Goal: Contribute content

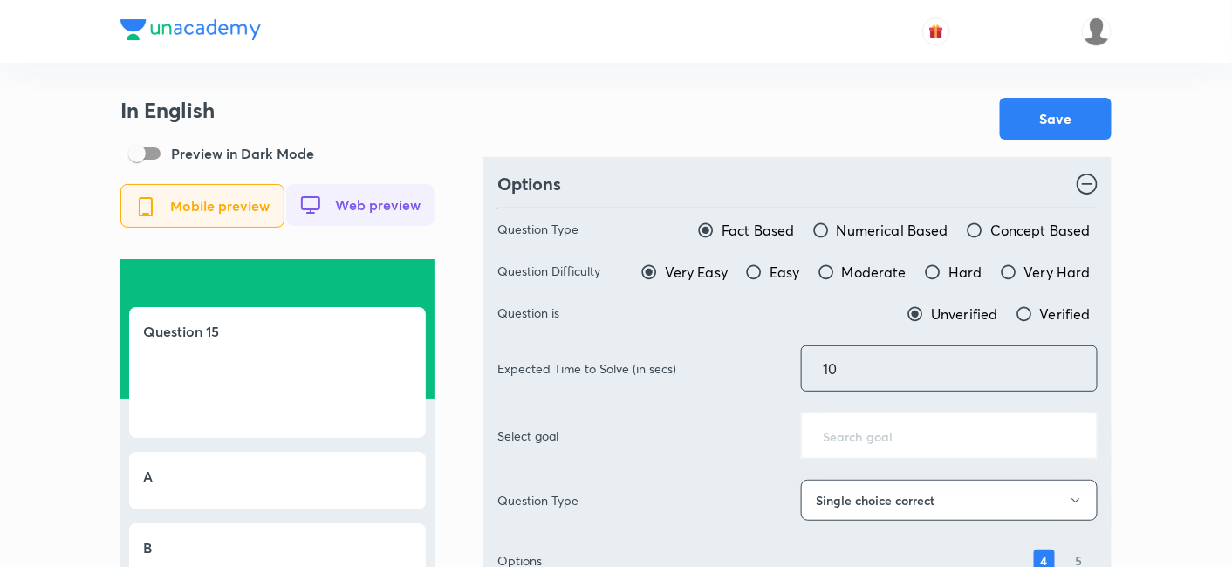
drag, startPoint x: 855, startPoint y: 371, endPoint x: 772, endPoint y: 367, distance: 83.0
click at [772, 367] on div "Expected Time to Solve (in secs) 10 ​" at bounding box center [797, 369] width 600 height 46
type input "70"
click at [850, 135] on div "Save" at bounding box center [797, 119] width 628 height 42
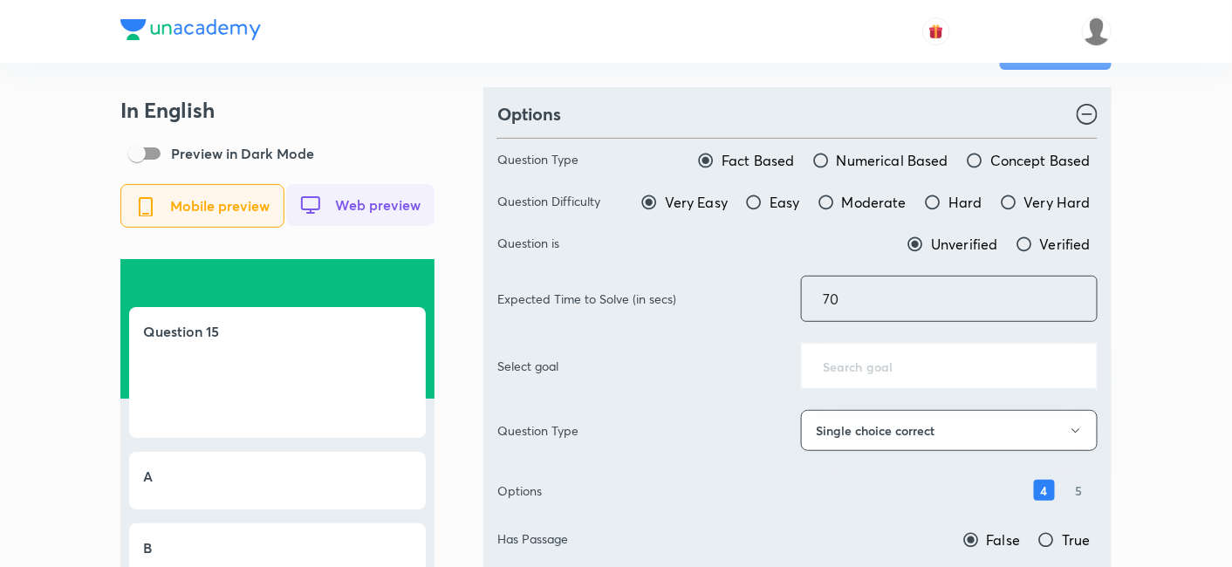
scroll to position [291, 0]
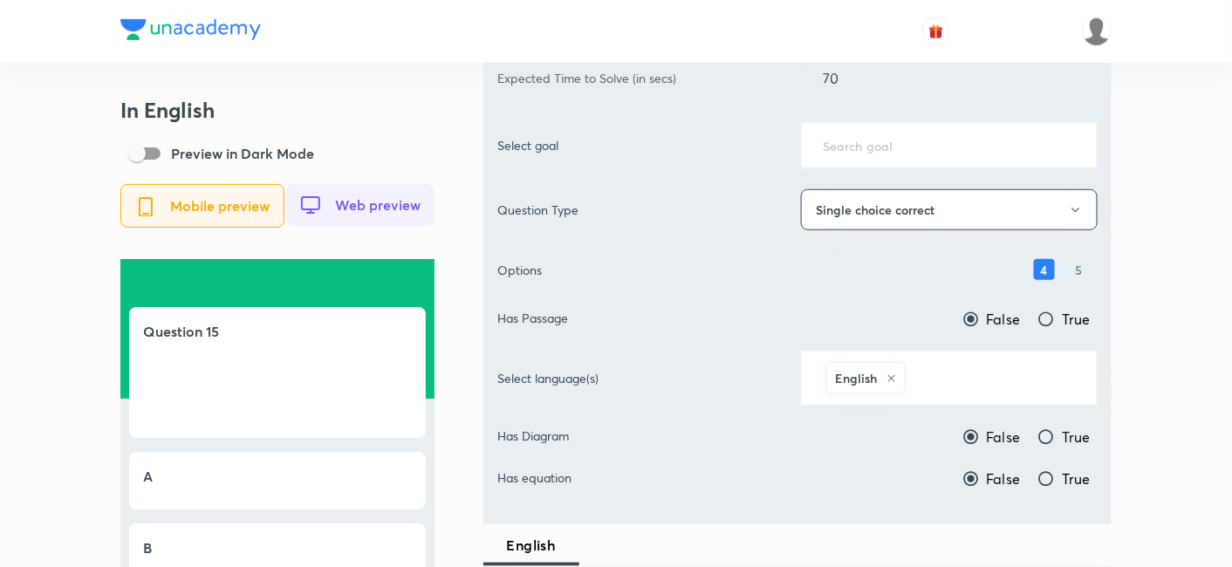
click at [901, 144] on input "text" at bounding box center [949, 145] width 253 height 17
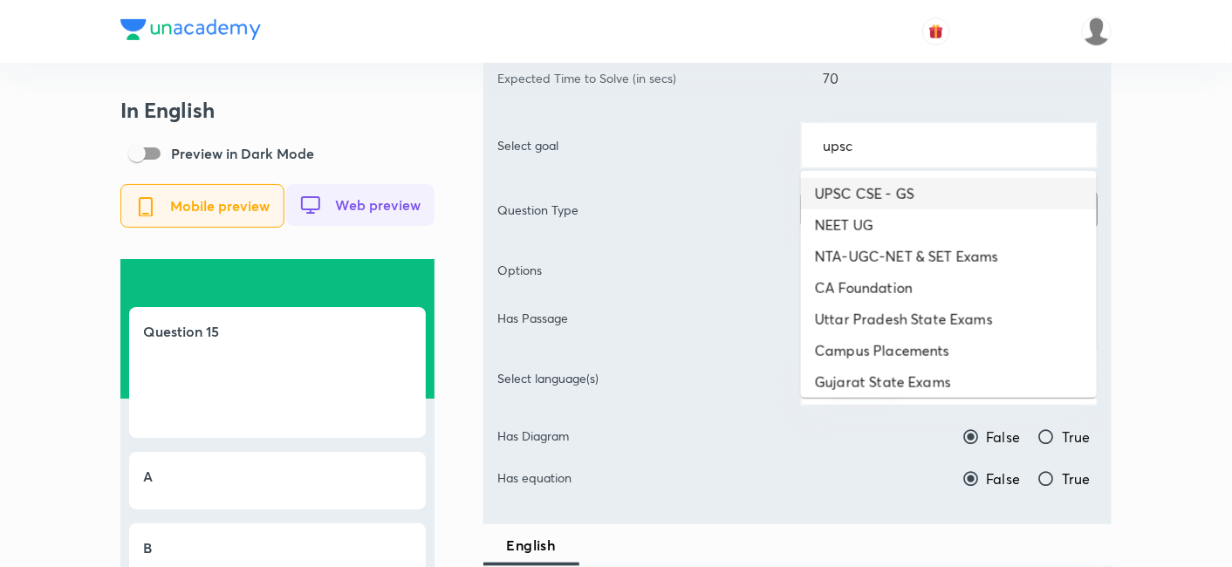
click at [896, 182] on li "UPSC CSE - GS" at bounding box center [949, 193] width 296 height 31
type input "UPSC CSE - GS"
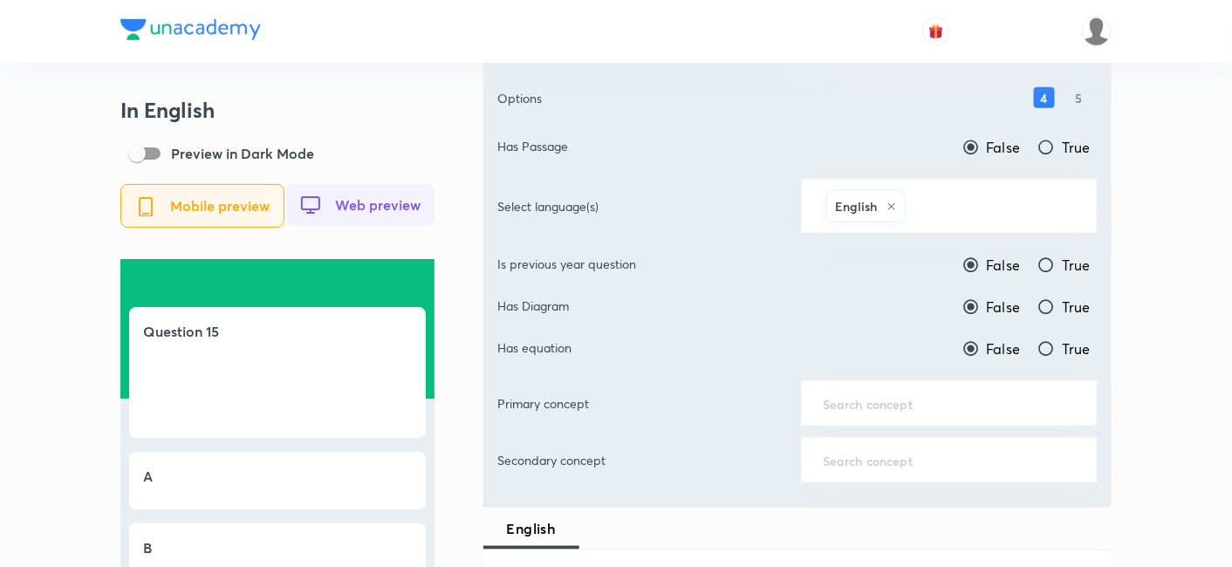
scroll to position [484, 0]
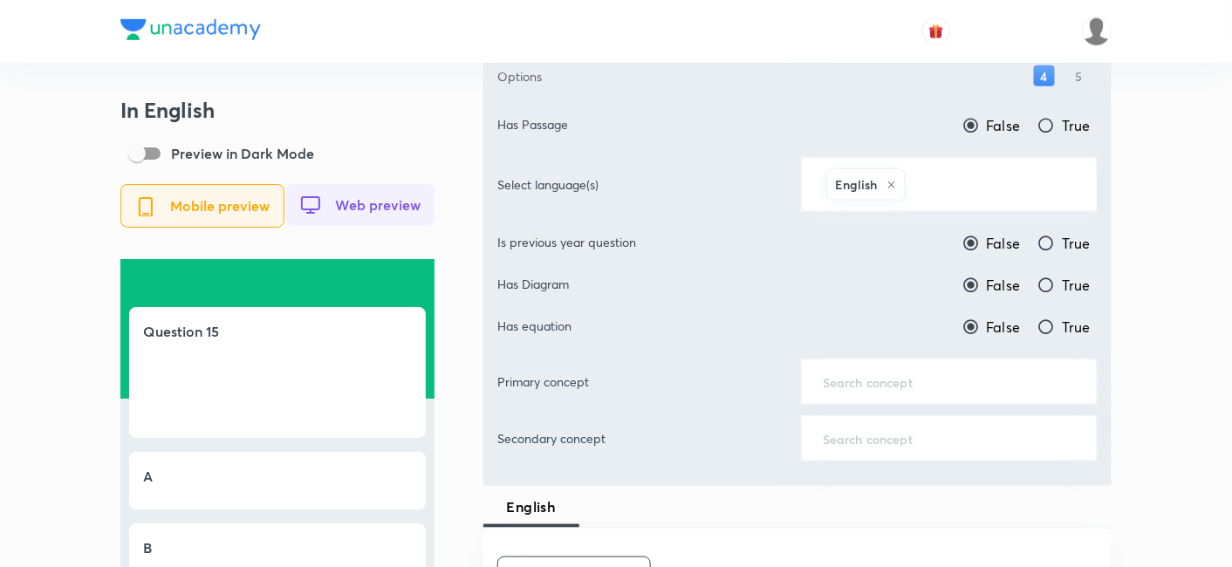
click at [967, 181] on input "text" at bounding box center [992, 184] width 167 height 32
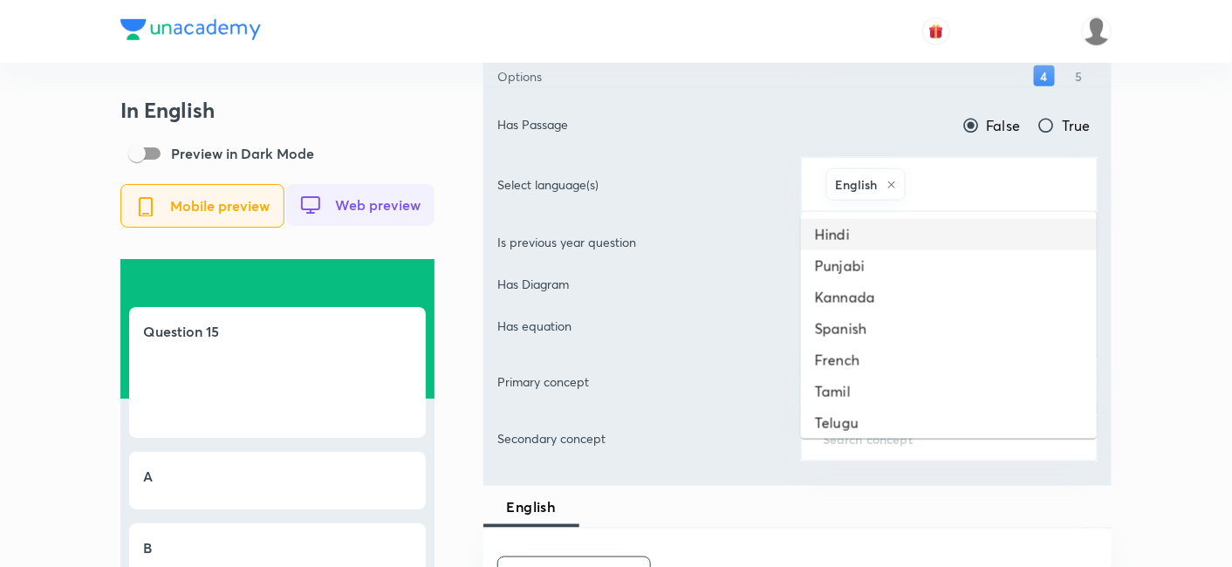
click at [908, 240] on li "Hindi" at bounding box center [949, 234] width 296 height 31
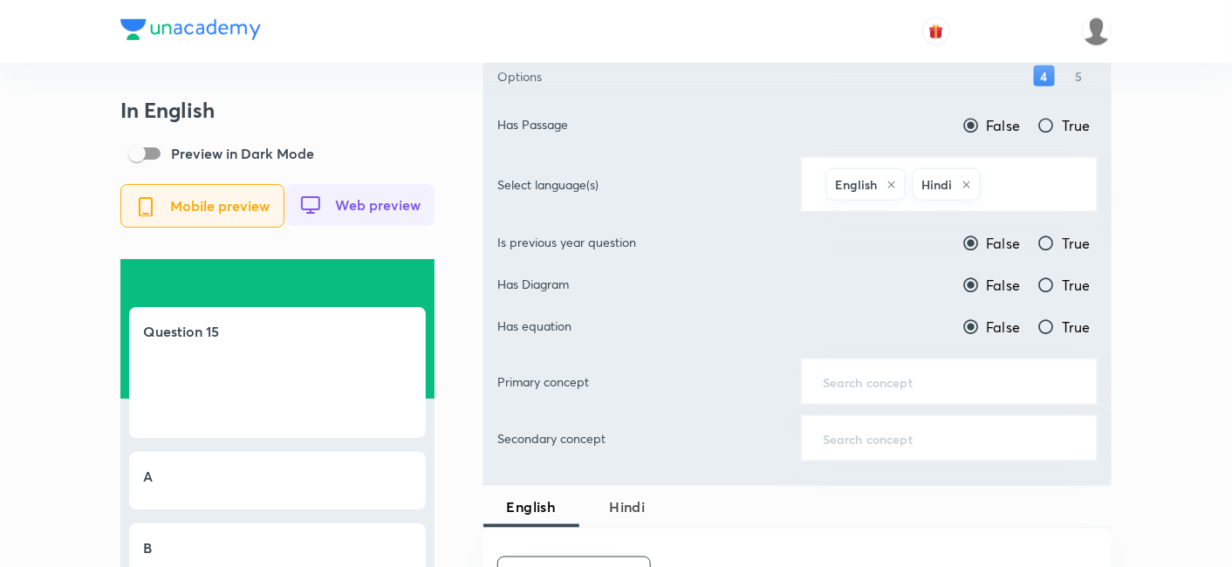
click at [1050, 235] on input "True" at bounding box center [1046, 243] width 17 height 17
radio input "true"
radio input "false"
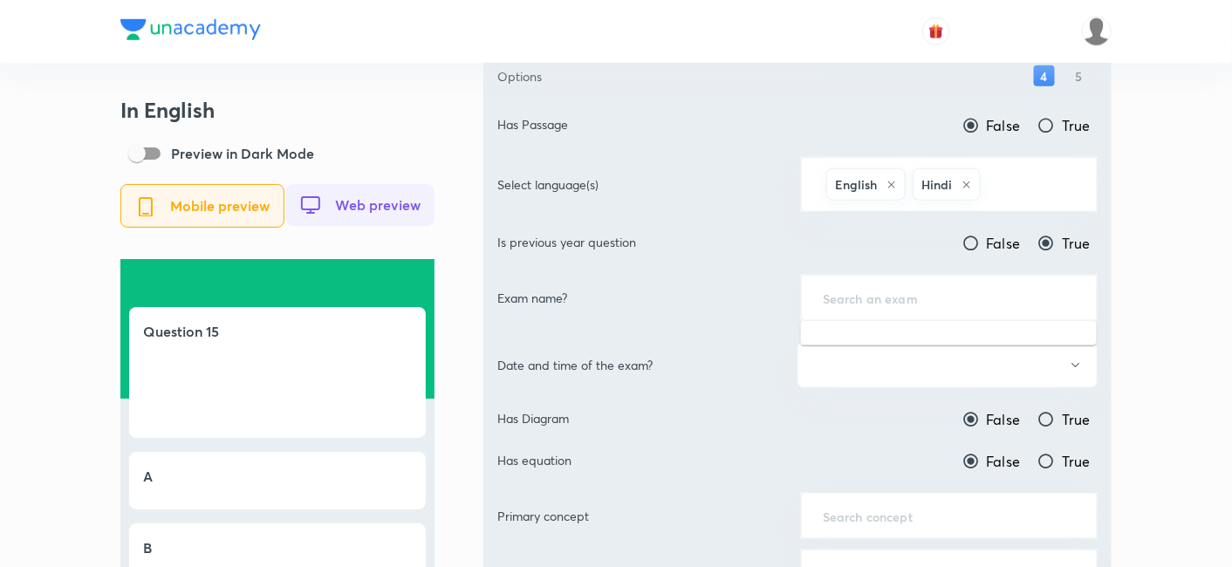
click at [983, 290] on input "text" at bounding box center [949, 298] width 253 height 17
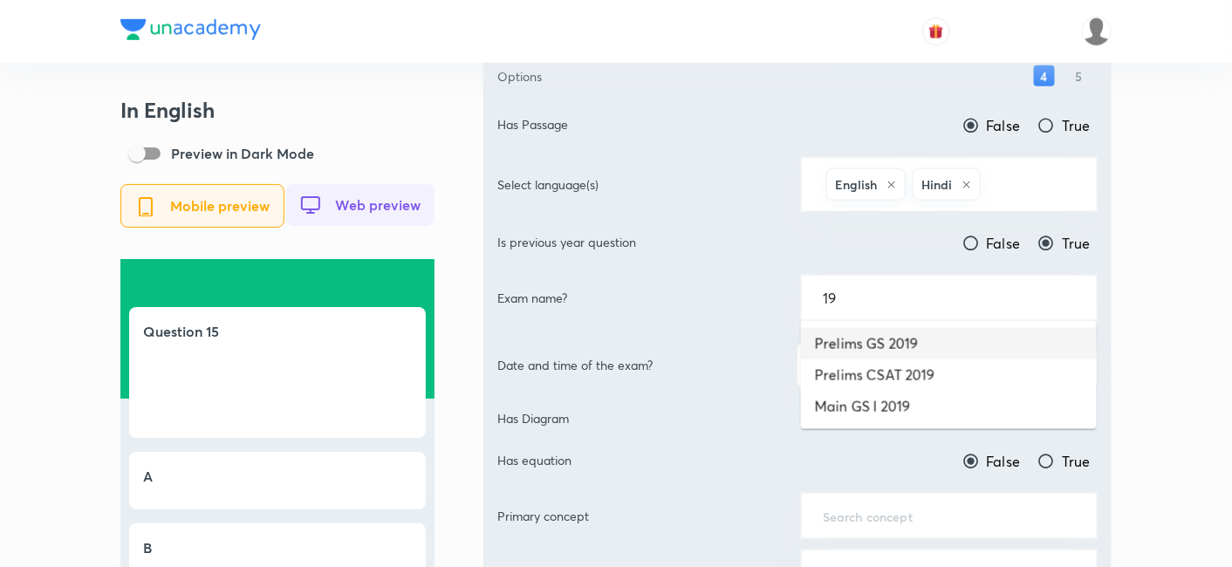
click at [950, 335] on li "Prelims GS 2019" at bounding box center [949, 343] width 296 height 31
type input "Prelims GS 2019"
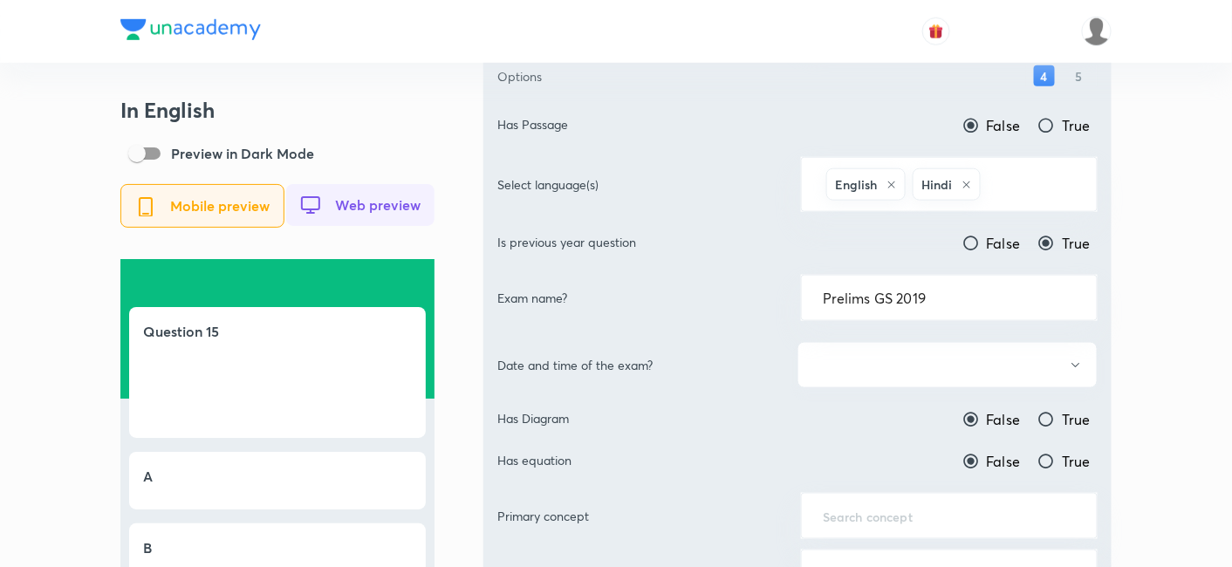
click at [939, 360] on button "button" at bounding box center [948, 365] width 300 height 46
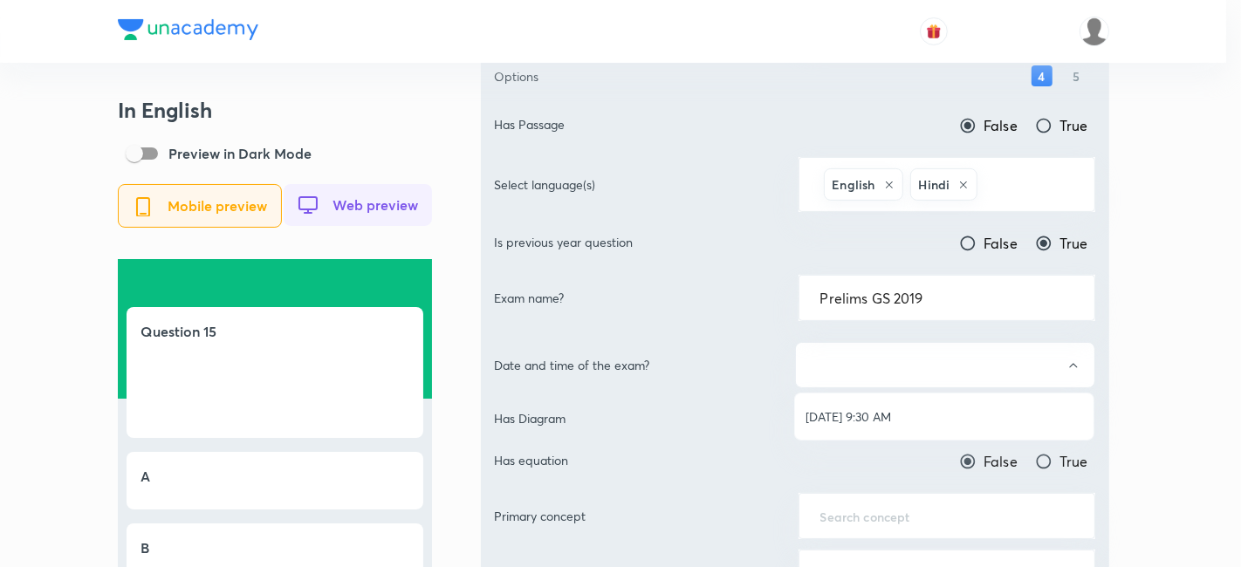
click at [898, 409] on span "[DATE] 9:30 AM" at bounding box center [944, 417] width 278 height 18
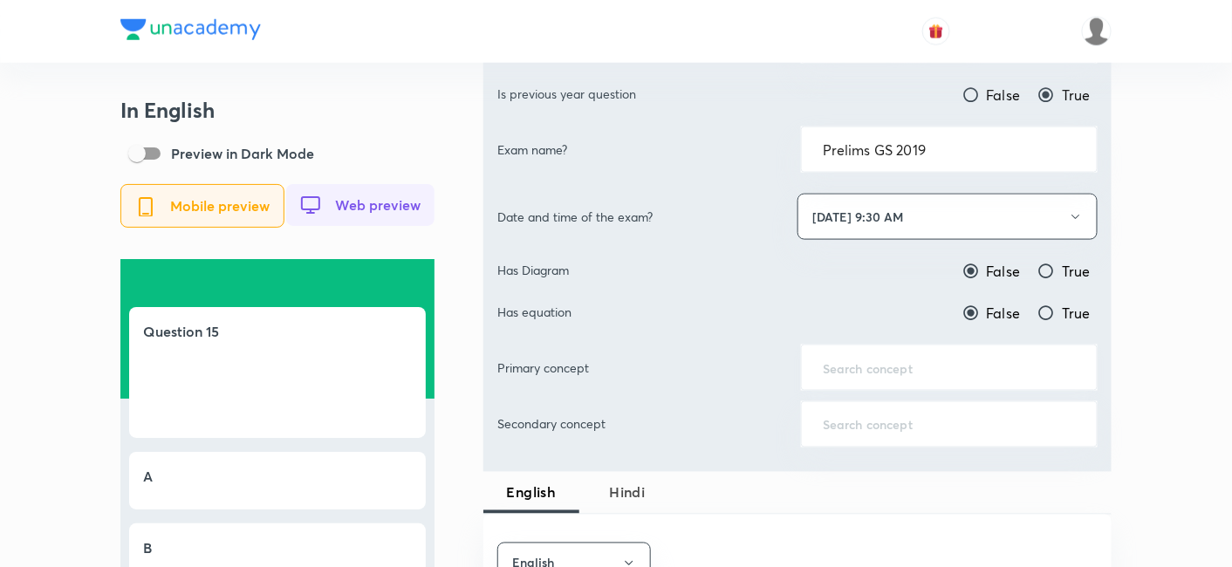
scroll to position [678, 0]
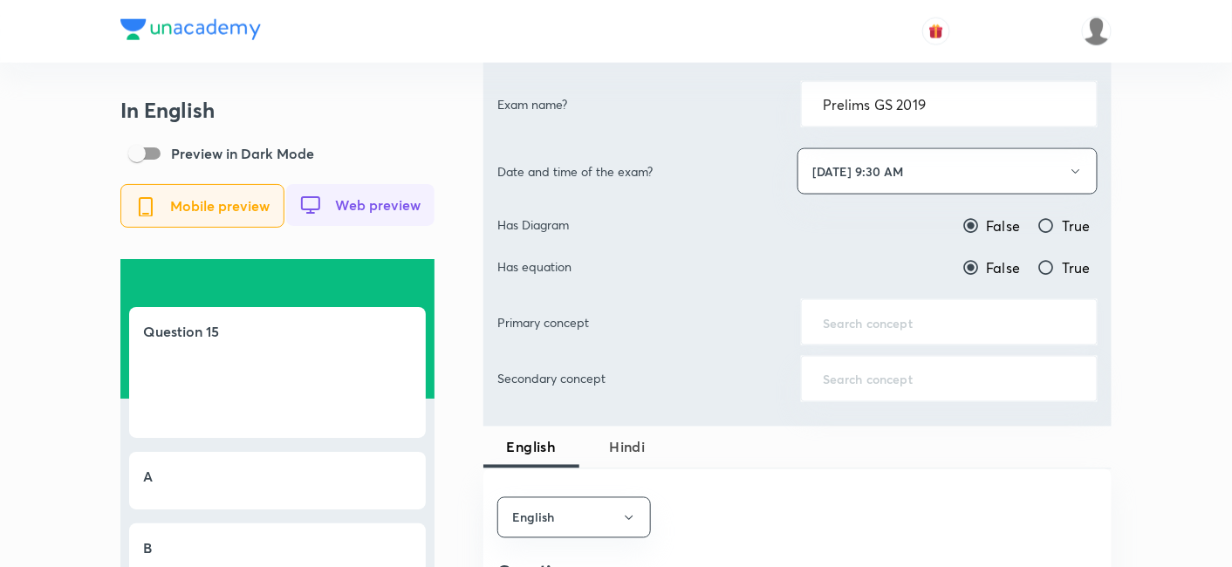
click at [922, 330] on div "​" at bounding box center [949, 322] width 297 height 46
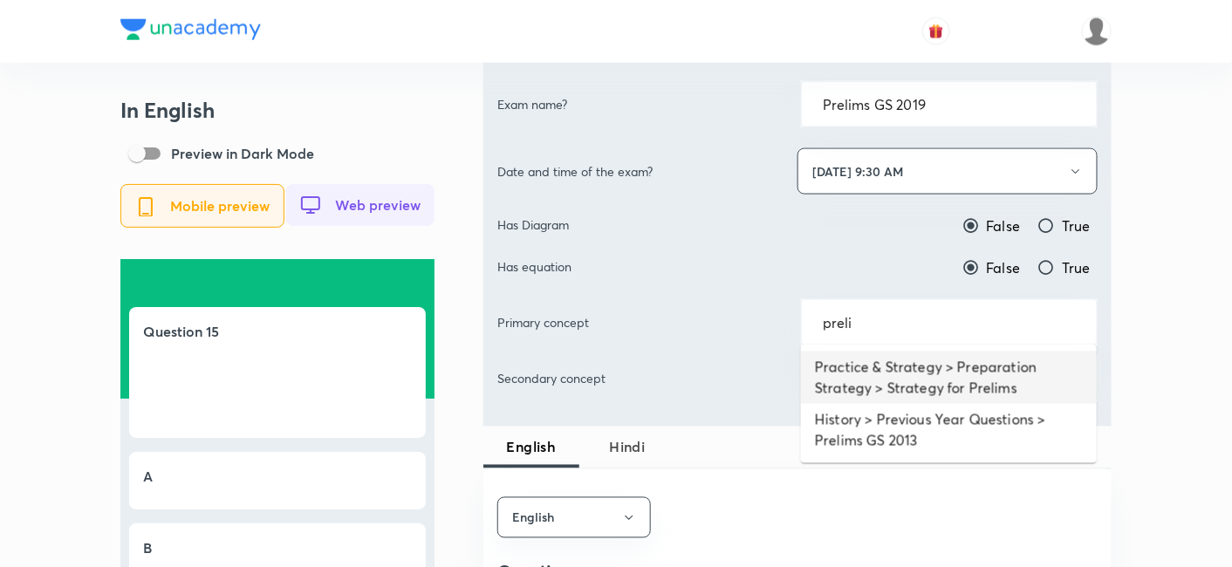
click at [942, 389] on li "Practice & Strategy > Preparation Strategy > Strategy for Prelims" at bounding box center [949, 378] width 296 height 52
type input "Practice & Strategy > Preparation Strategy > Strategy for Prelims"
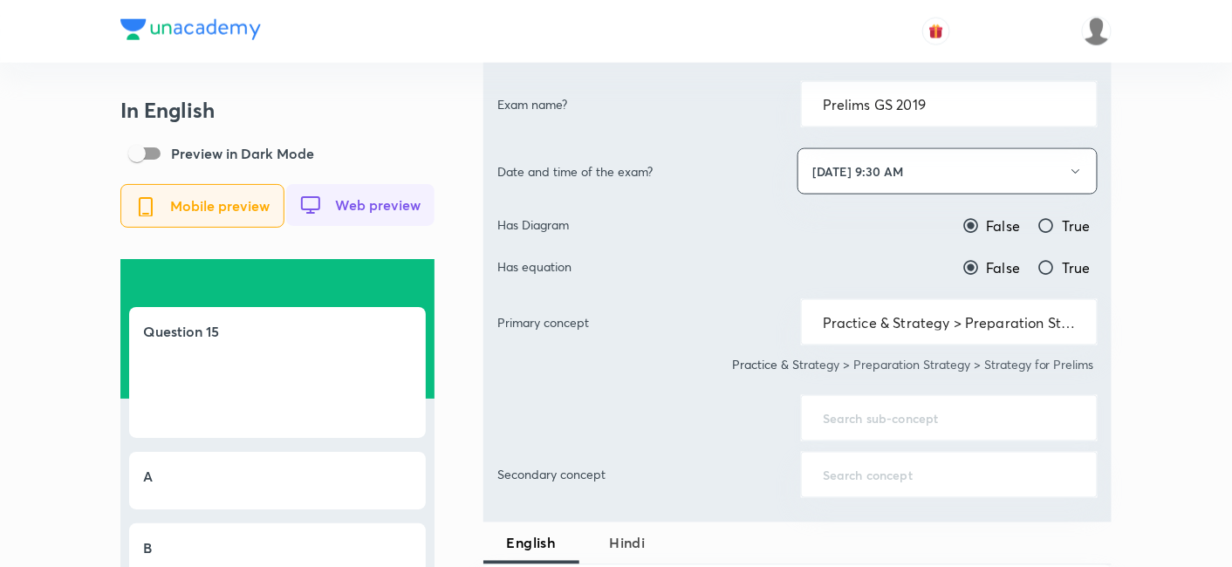
click at [909, 422] on div "​" at bounding box center [949, 418] width 297 height 46
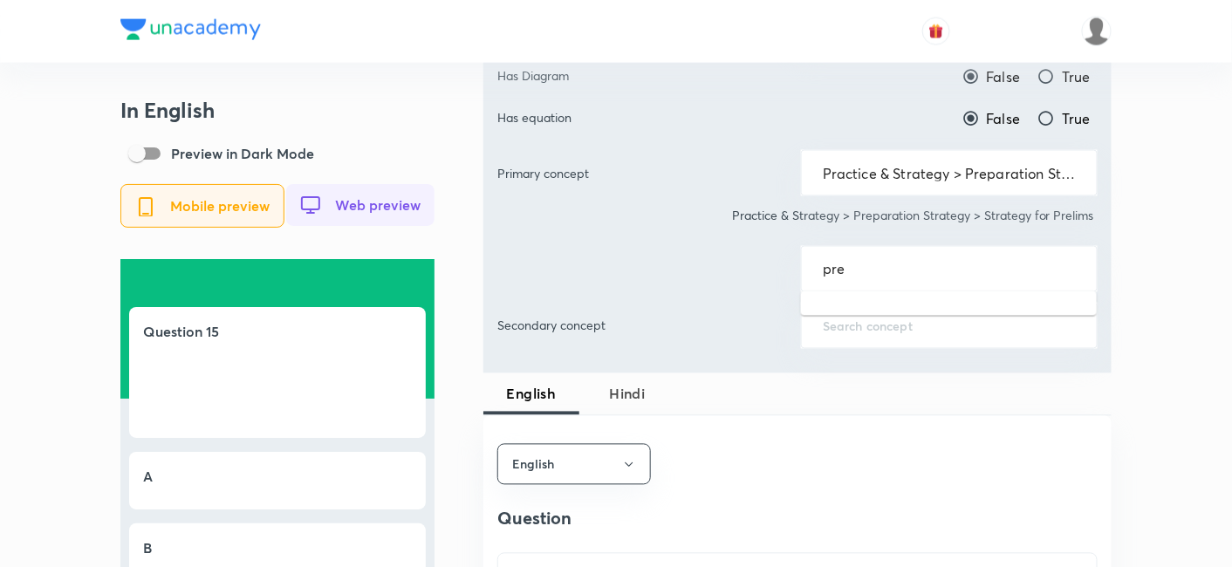
scroll to position [873, 0]
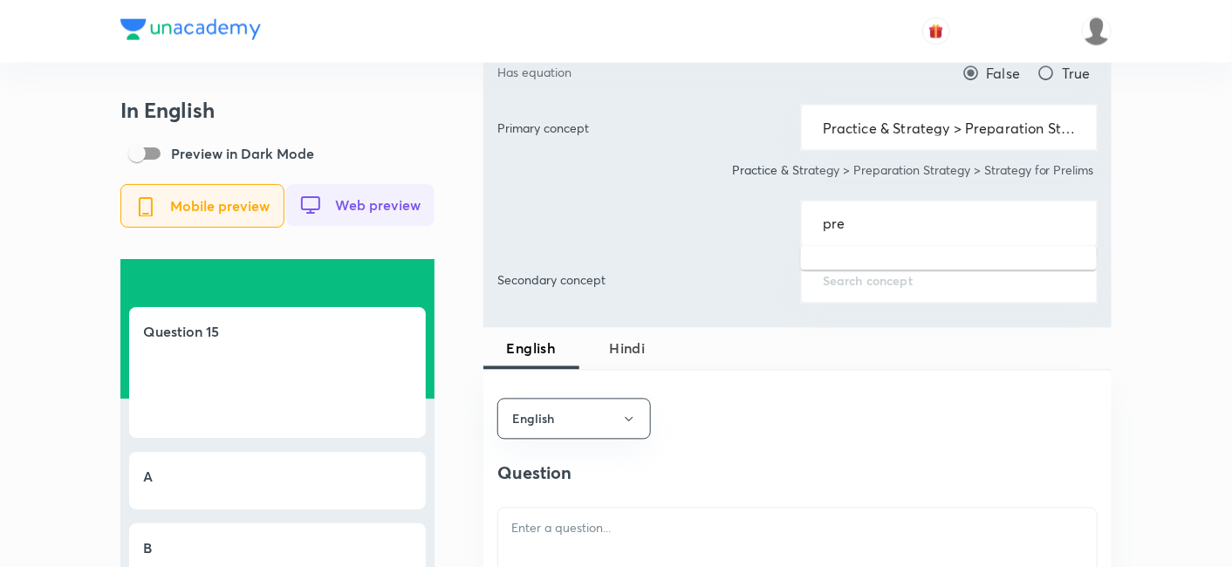
click at [920, 220] on input "pre" at bounding box center [949, 224] width 253 height 17
drag, startPoint x: 920, startPoint y: 220, endPoint x: 805, endPoint y: 229, distance: 115.5
click at [805, 229] on div "prelims ​" at bounding box center [949, 224] width 297 height 46
type input "prelims"
click at [853, 209] on div "​" at bounding box center [949, 224] width 297 height 46
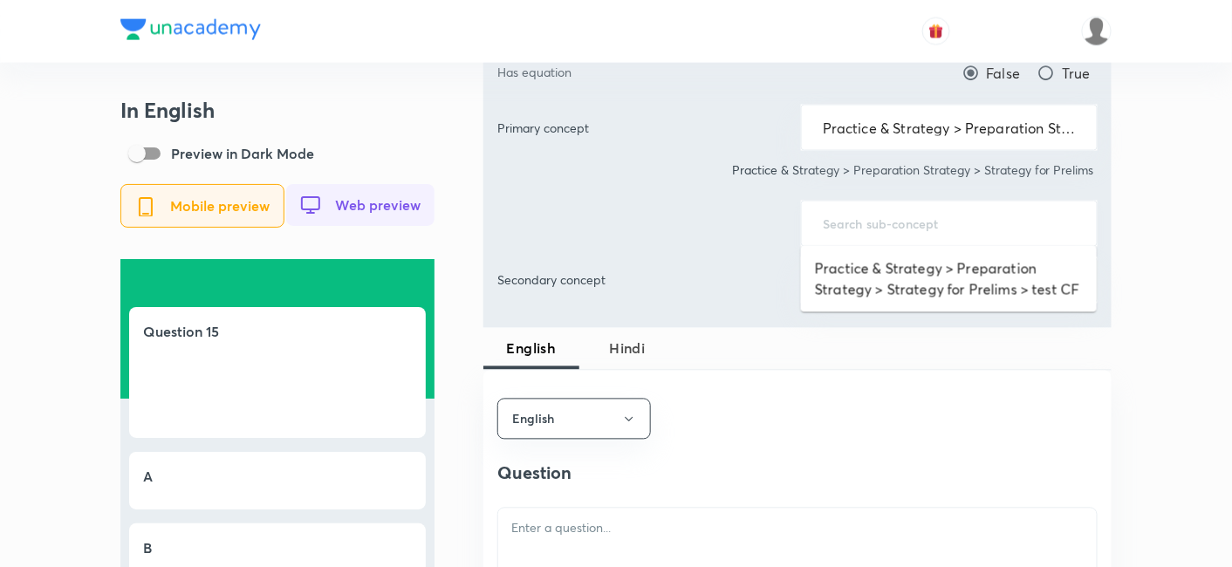
drag, startPoint x: 862, startPoint y: 213, endPoint x: 839, endPoint y: 217, distance: 24.0
click at [839, 217] on input "text" at bounding box center [949, 224] width 253 height 17
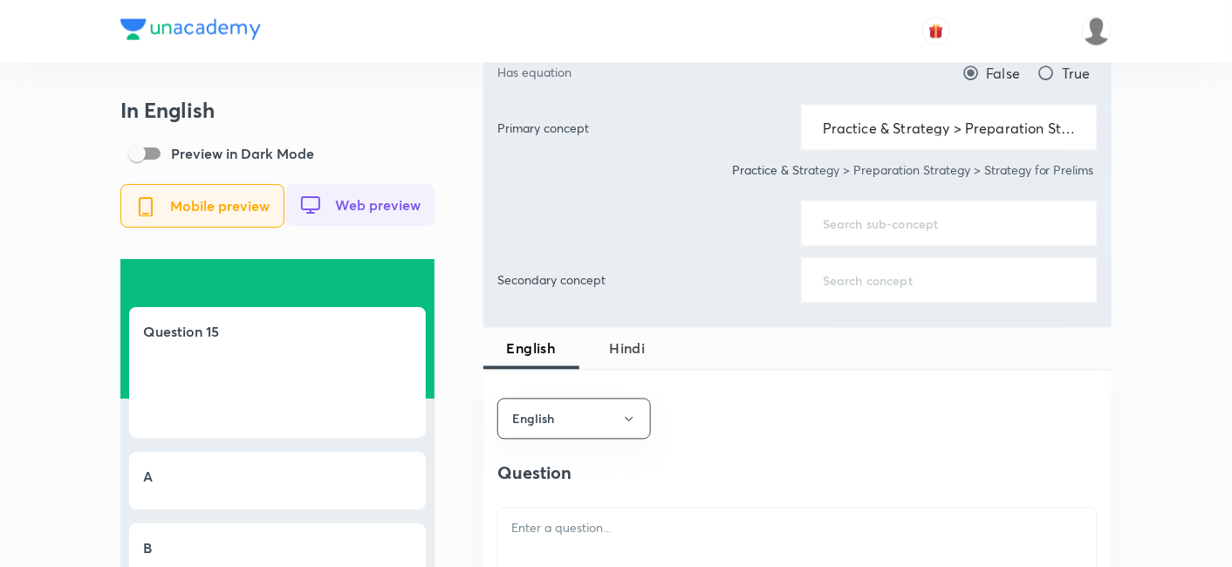
click at [878, 223] on input "text" at bounding box center [949, 224] width 253 height 17
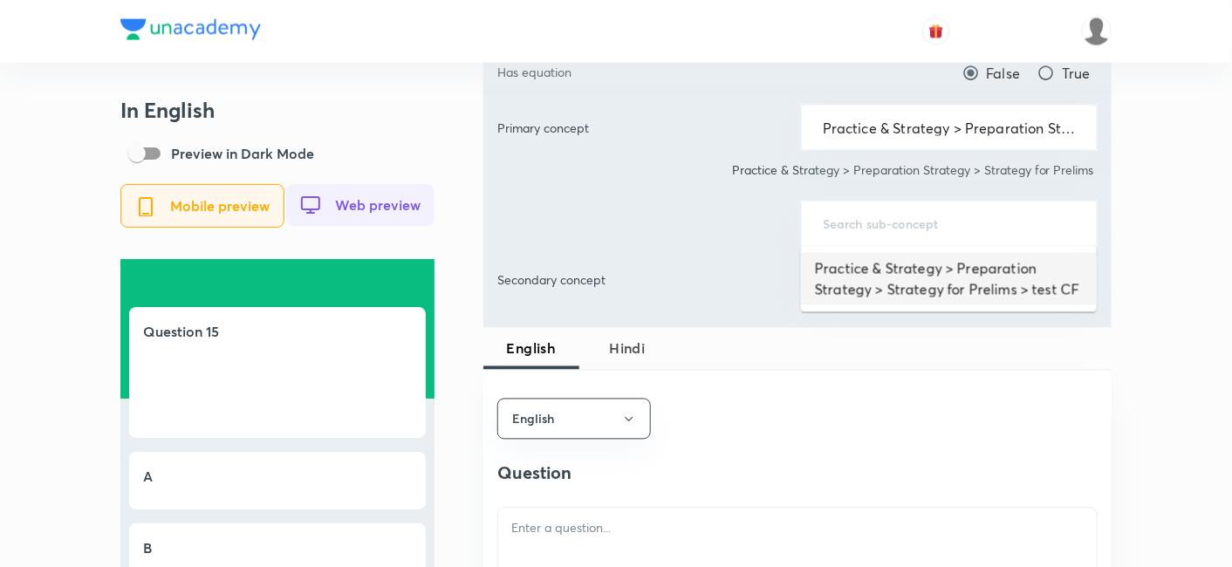
click at [878, 271] on li "Practice & Strategy > Preparation Strategy > Strategy for Prelims > test CF" at bounding box center [949, 279] width 296 height 52
type input "Practice & Strategy > Preparation Strategy > Strategy for Prelims > test CF"
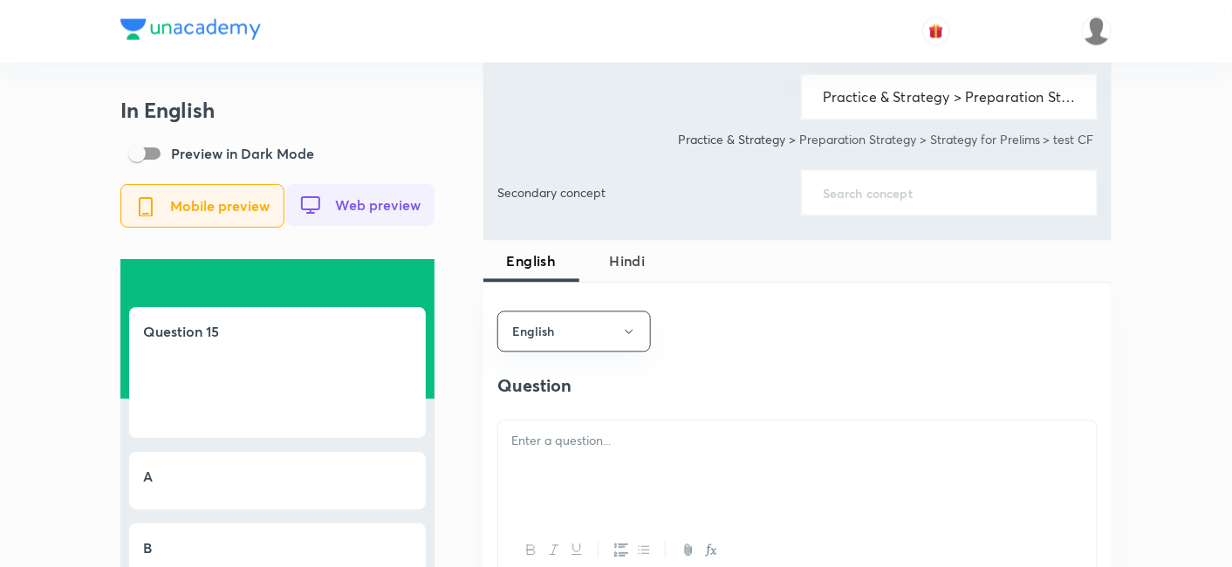
scroll to position [1066, 0]
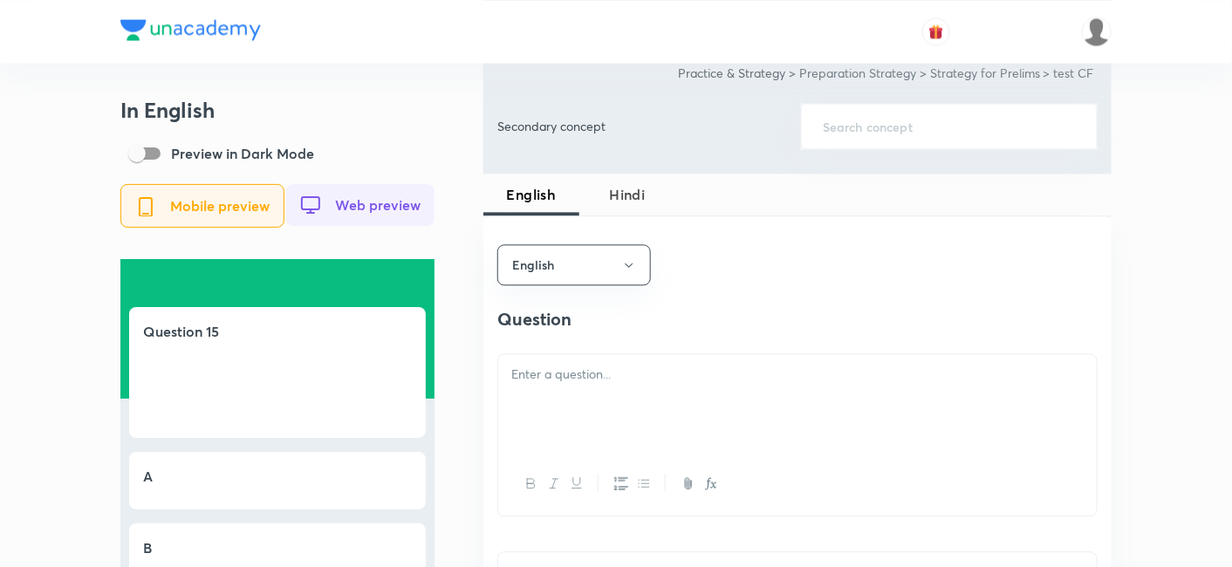
drag, startPoint x: 675, startPoint y: 398, endPoint x: 653, endPoint y: 316, distance: 85.1
click at [675, 400] on div at bounding box center [797, 403] width 599 height 98
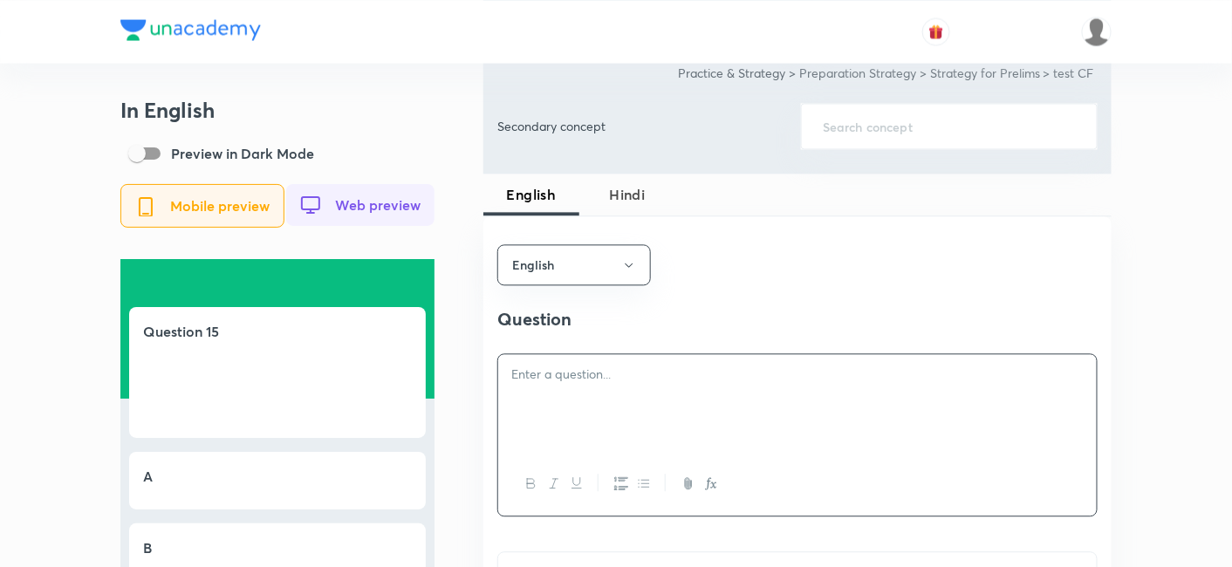
click at [1163, 303] on div "In English Preview in Dark Mode Mobile preview Web preview Question 15 A B C D …" at bounding box center [616, 562] width 1232 height 3257
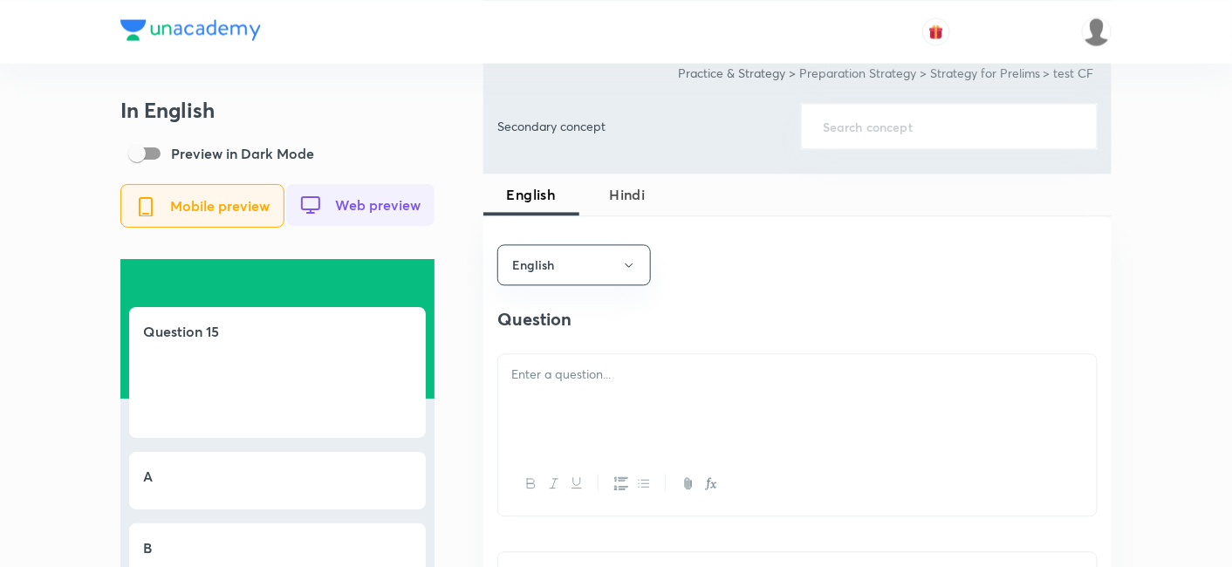
click at [1133, 278] on div "In English Preview in Dark Mode Mobile preview Web preview Question 15 A B C D …" at bounding box center [616, 562] width 1232 height 3257
